Goal: Information Seeking & Learning: Check status

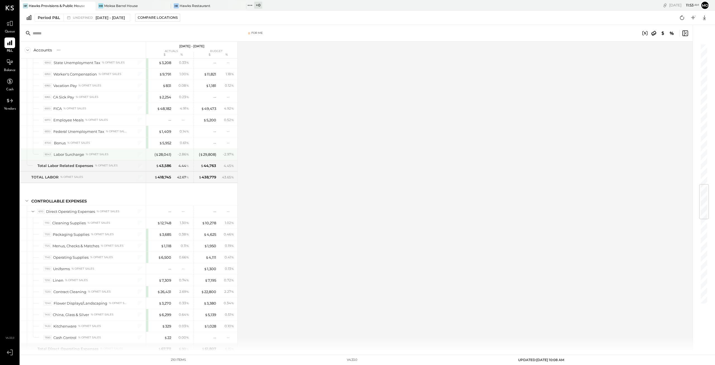
scroll to position [1173, 0]
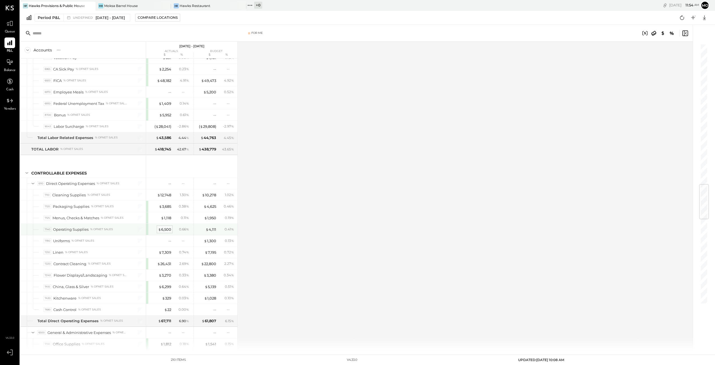
click at [167, 227] on div "$ 6,500" at bounding box center [164, 229] width 13 height 5
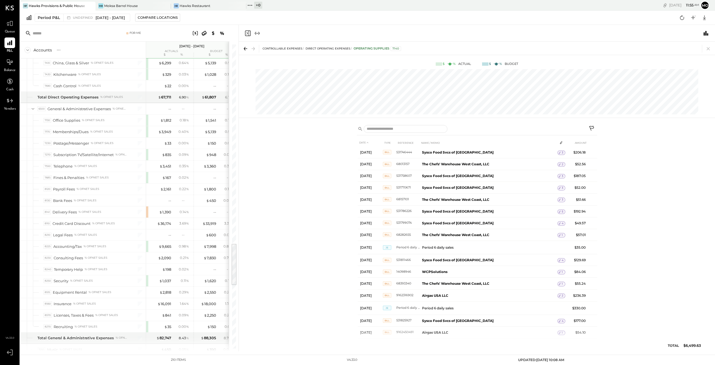
scroll to position [1425, 0]
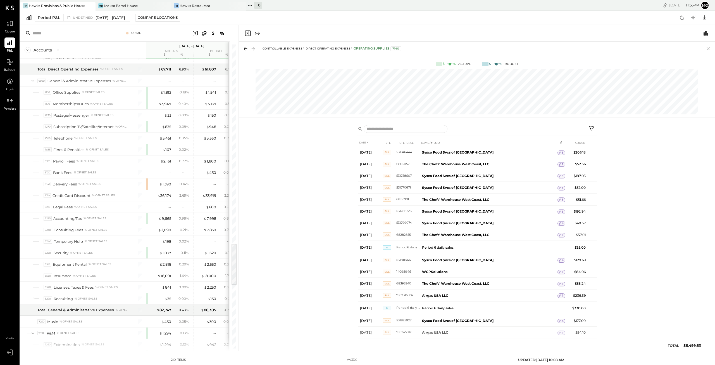
click at [246, 33] on icon "Close panel" at bounding box center [247, 33] width 7 height 7
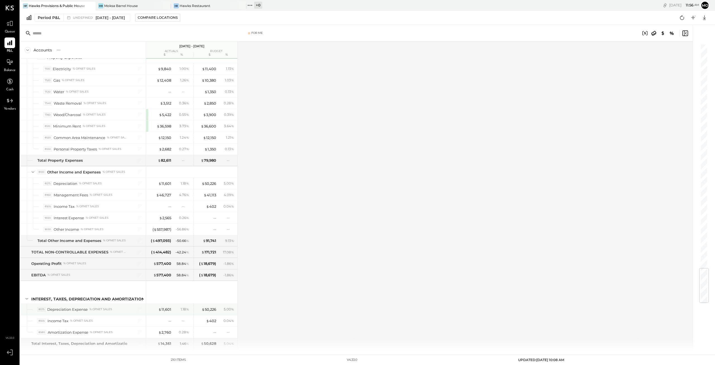
scroll to position [1878, 0]
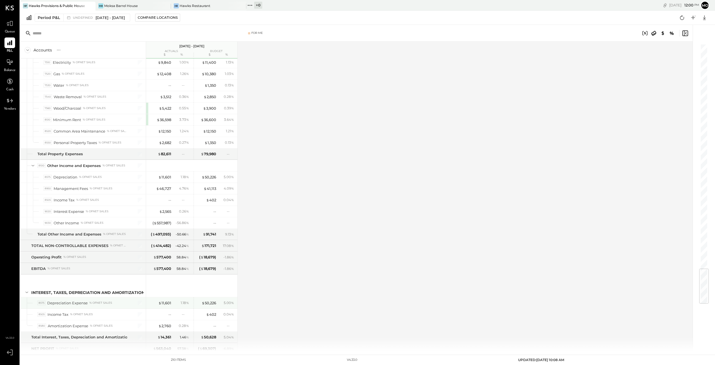
click at [207, 300] on div "$ 50,226" at bounding box center [209, 302] width 15 height 5
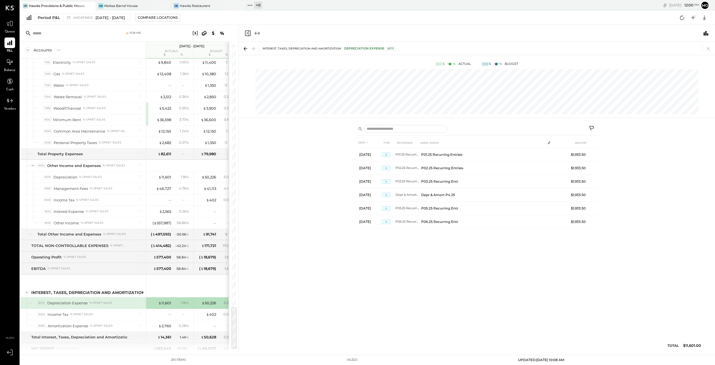
click at [208, 300] on div "$ 50,226" at bounding box center [209, 302] width 15 height 5
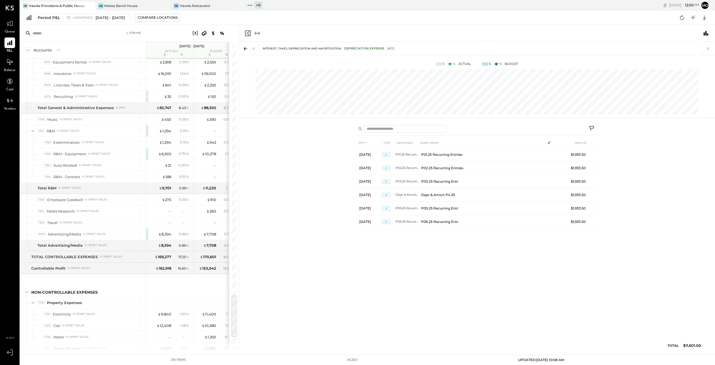
scroll to position [1878, 0]
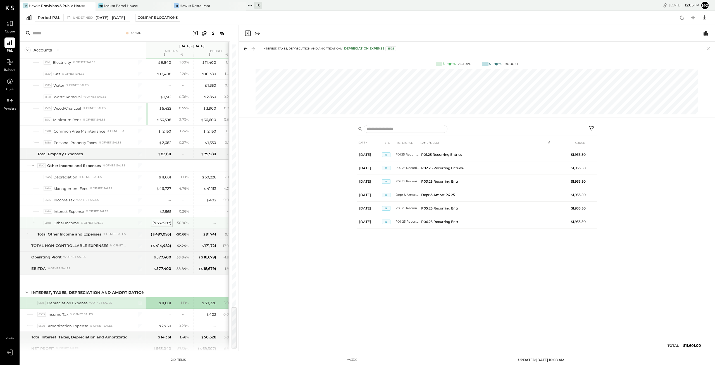
click at [164, 220] on div "( $ 557,987 )" at bounding box center [162, 222] width 19 height 5
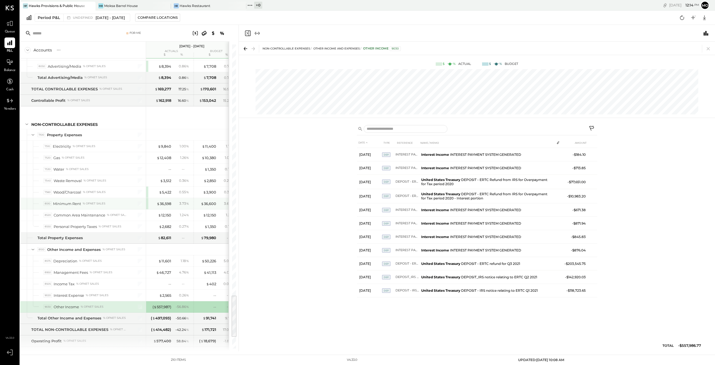
scroll to position [1878, 0]
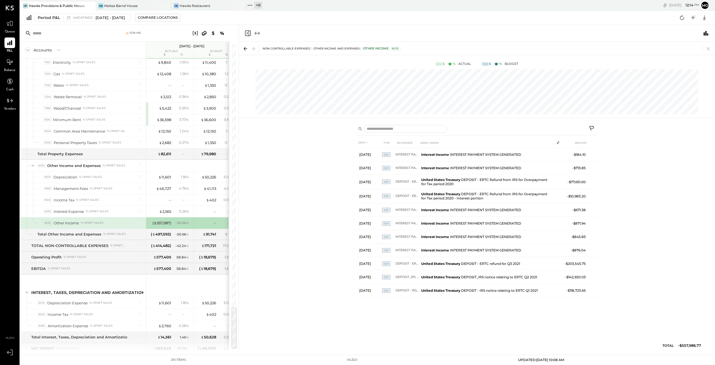
click at [248, 33] on icon "Close panel" at bounding box center [247, 33] width 7 height 7
